Goal: Task Accomplishment & Management: Complete application form

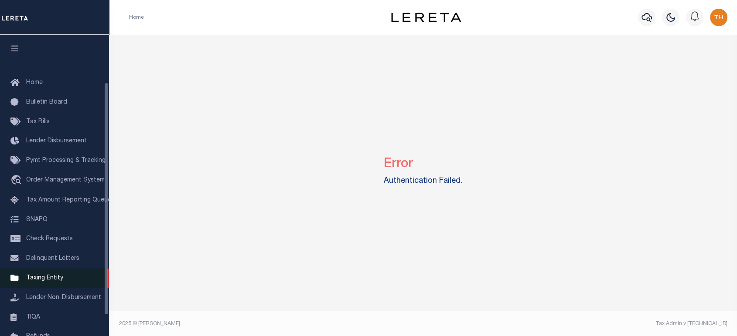
scroll to position [88, 0]
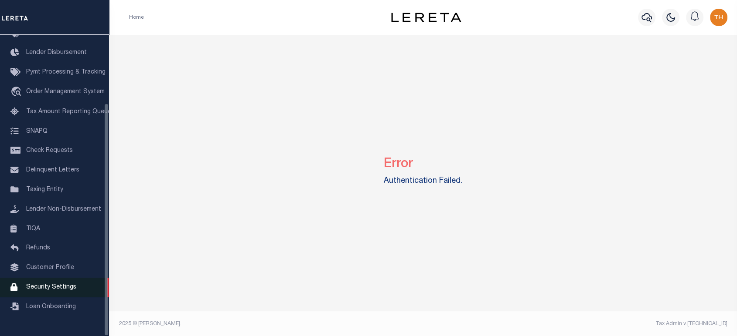
click at [54, 288] on link "Security Settings" at bounding box center [54, 288] width 109 height 20
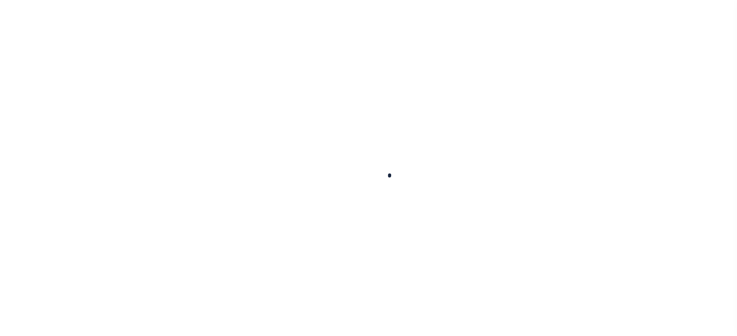
select select "100"
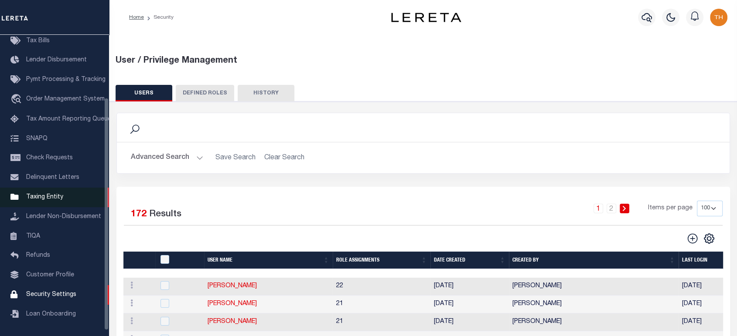
click at [50, 207] on link "Taxing Entity" at bounding box center [54, 198] width 109 height 20
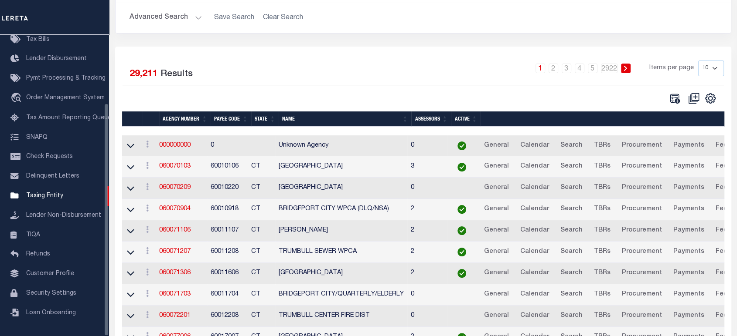
scroll to position [140, 0]
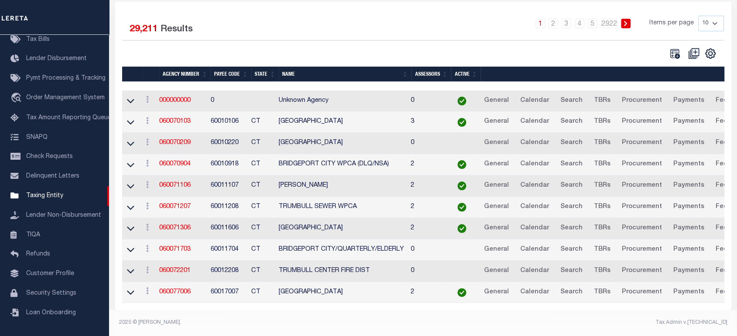
click at [172, 186] on td "060071106" at bounding box center [181, 186] width 51 height 21
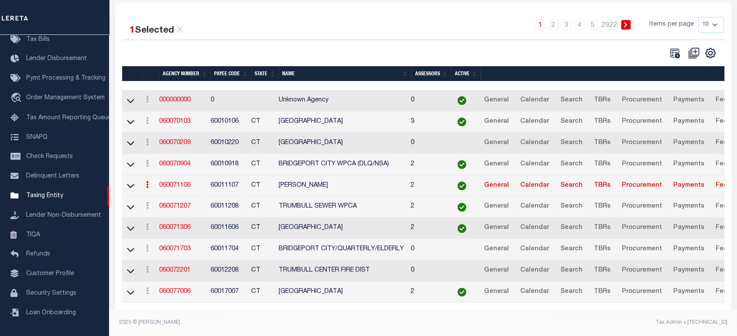
scroll to position [139, 0]
click at [176, 183] on link "060071106" at bounding box center [174, 186] width 31 height 6
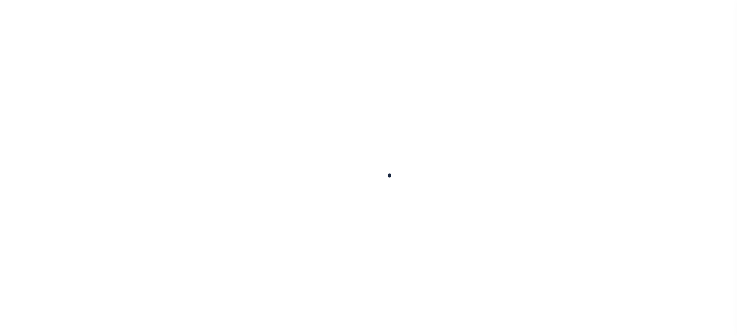
select select
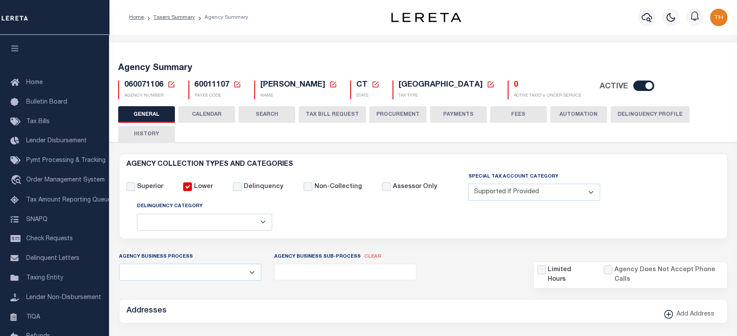
click at [315, 116] on button "TAX BILL REQUEST" at bounding box center [332, 114] width 67 height 17
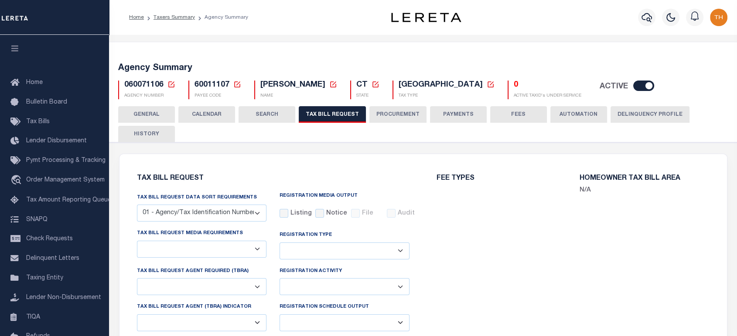
checkbox input "false"
select select "23"
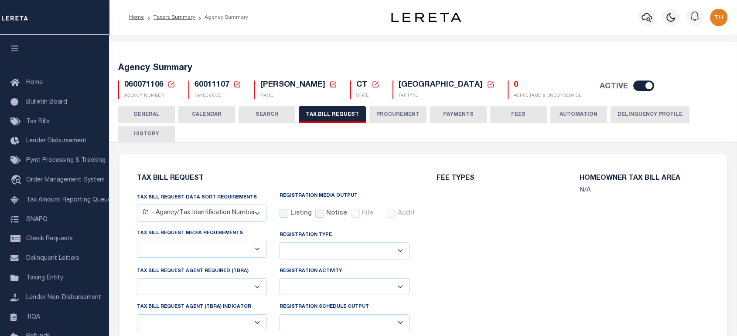
select select "false"
select select
click at [354, 315] on select "Delta File Full File" at bounding box center [344, 323] width 130 height 17
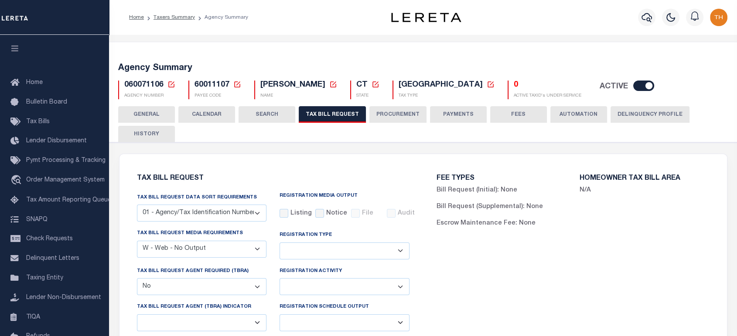
drag, startPoint x: 408, startPoint y: 227, endPoint x: 396, endPoint y: 229, distance: 12.1
click at [408, 315] on select "Delta File Full File" at bounding box center [344, 323] width 130 height 17
click at [396, 315] on select "Delta File Full File" at bounding box center [344, 323] width 130 height 17
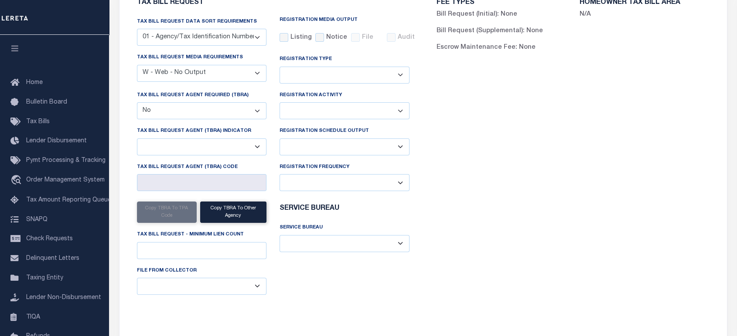
scroll to position [145, 0]
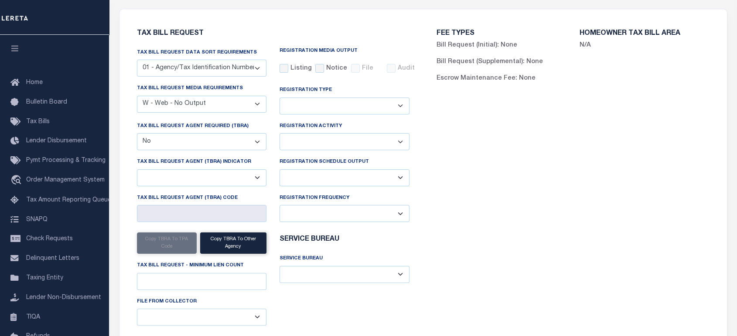
click at [388, 181] on select "Delta File Full File" at bounding box center [344, 178] width 130 height 17
